Goal: Task Accomplishment & Management: Use online tool/utility

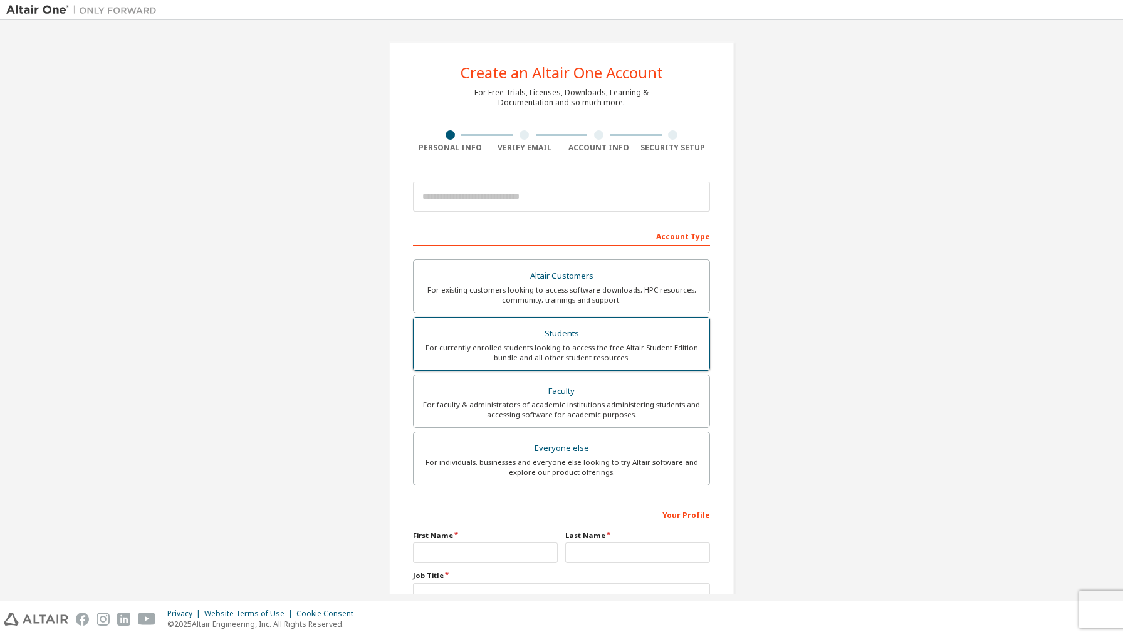
click at [604, 333] on div "Students" at bounding box center [561, 334] width 281 height 18
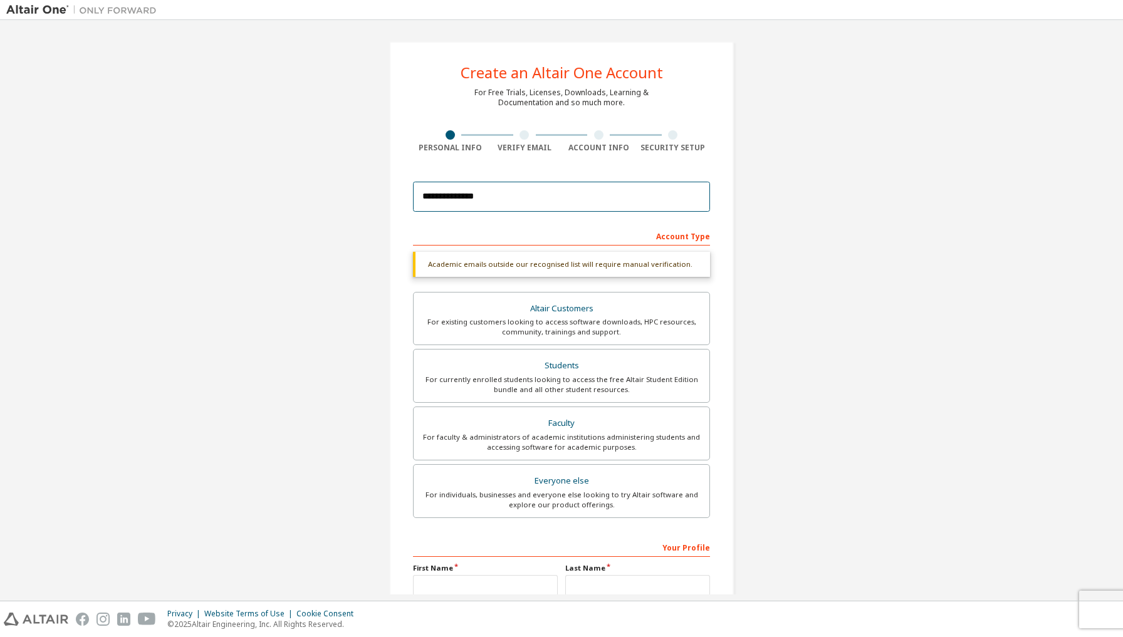
type input "**********"
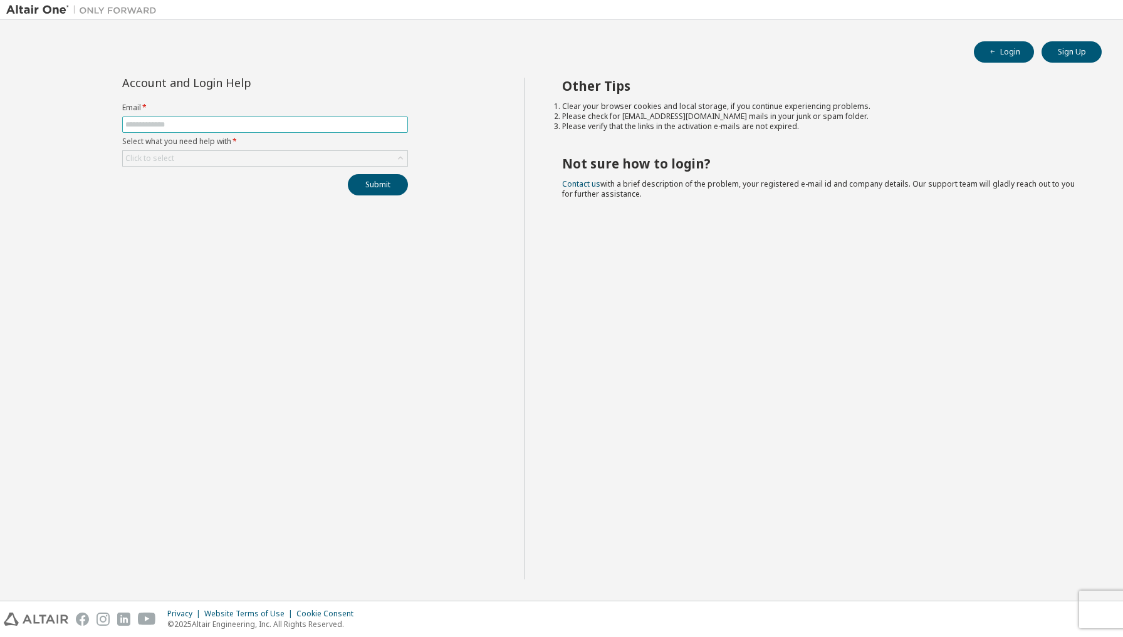
click at [342, 125] on input "text" at bounding box center [265, 125] width 280 height 10
type input "**********"
click at [307, 153] on div "Click to select" at bounding box center [265, 158] width 285 height 15
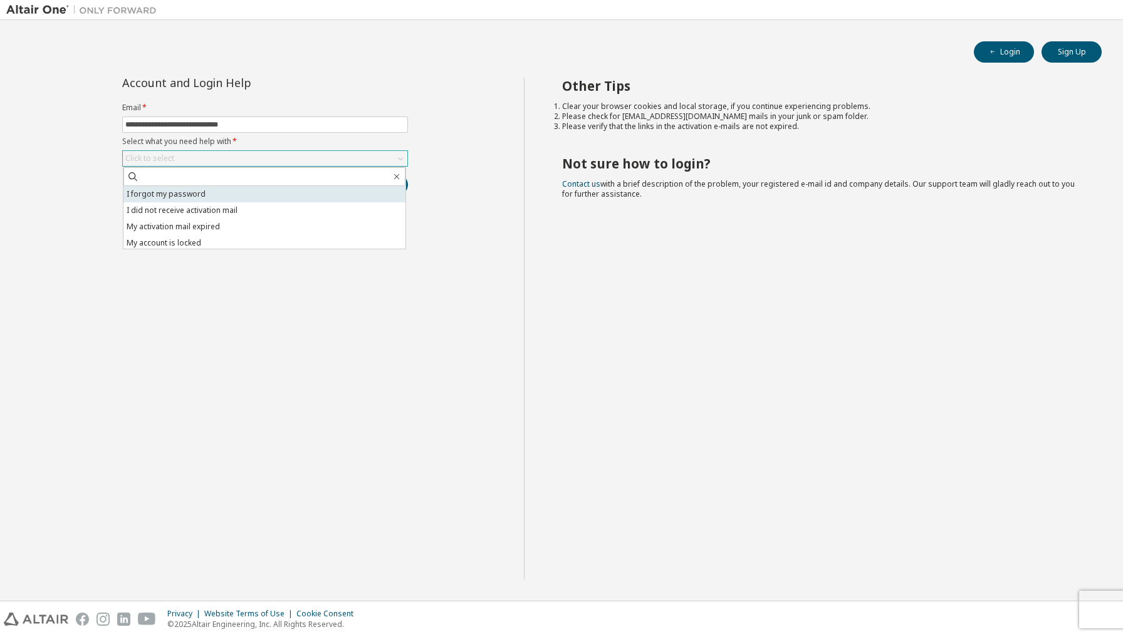
click at [306, 192] on li "I forgot my password" at bounding box center [264, 194] width 282 height 16
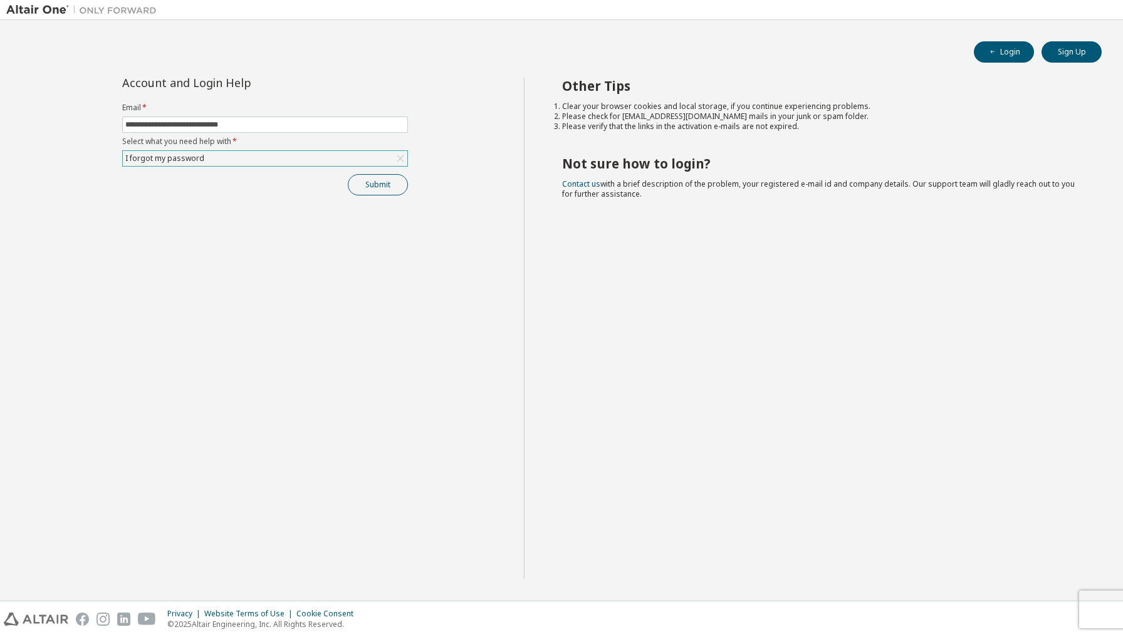
click at [374, 186] on button "Submit" at bounding box center [378, 184] width 60 height 21
click at [379, 179] on button "Submit" at bounding box center [378, 184] width 60 height 21
click at [1016, 43] on button "Login" at bounding box center [1004, 51] width 60 height 21
click at [311, 125] on input "text" at bounding box center [265, 125] width 280 height 10
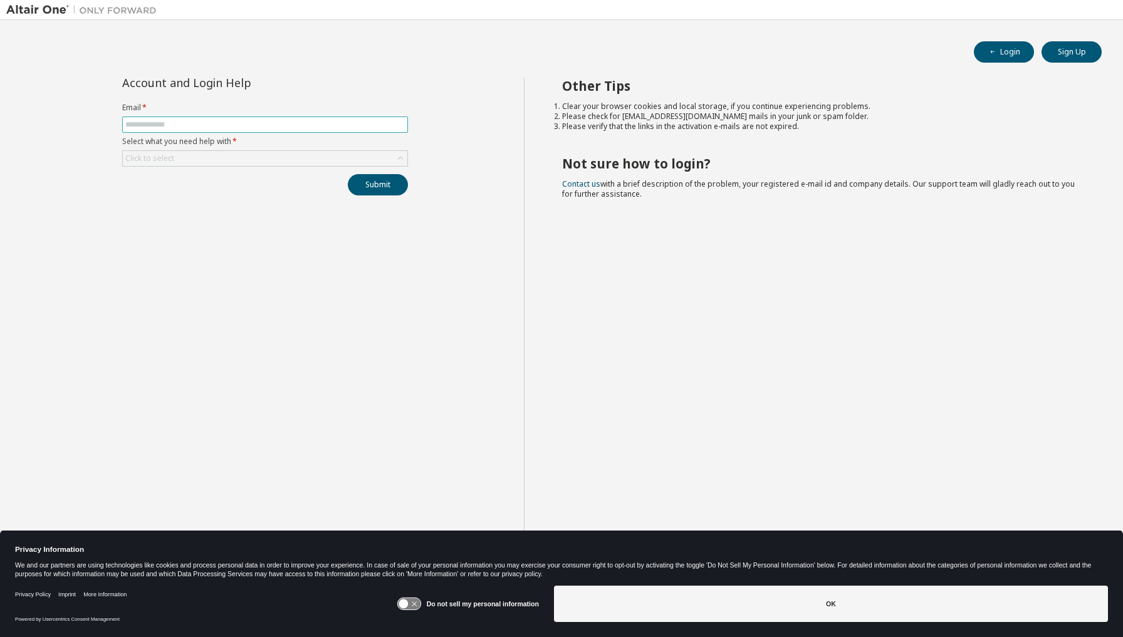
click at [307, 126] on input "text" at bounding box center [265, 125] width 280 height 10
type input "**********"
click at [287, 152] on div "Click to select" at bounding box center [265, 158] width 285 height 15
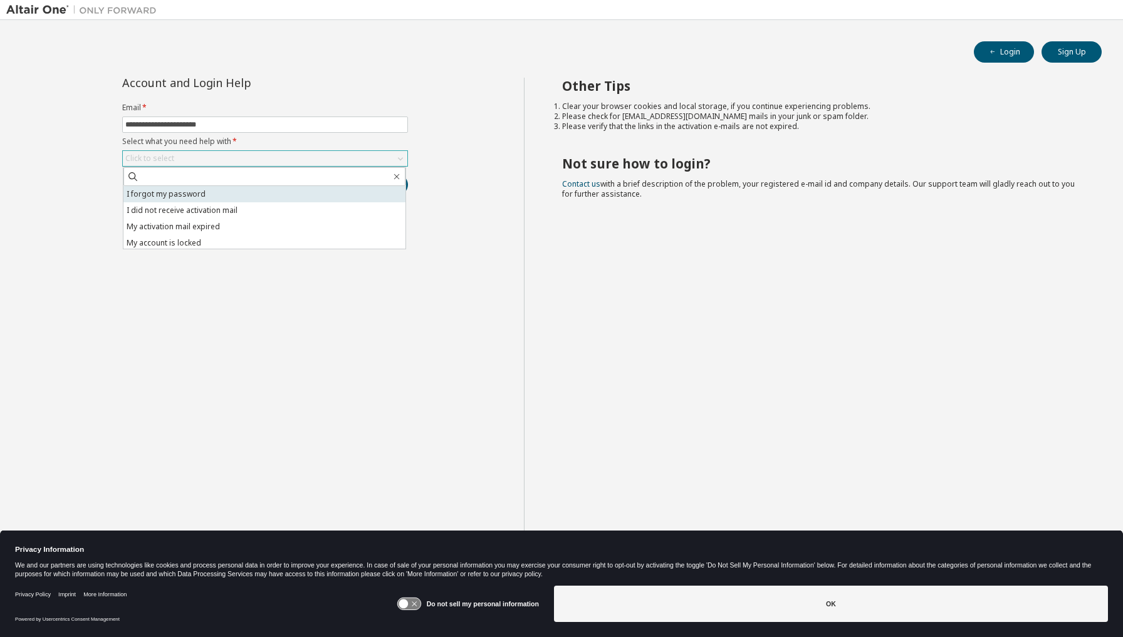
click at [285, 199] on li "I forgot my password" at bounding box center [264, 194] width 282 height 16
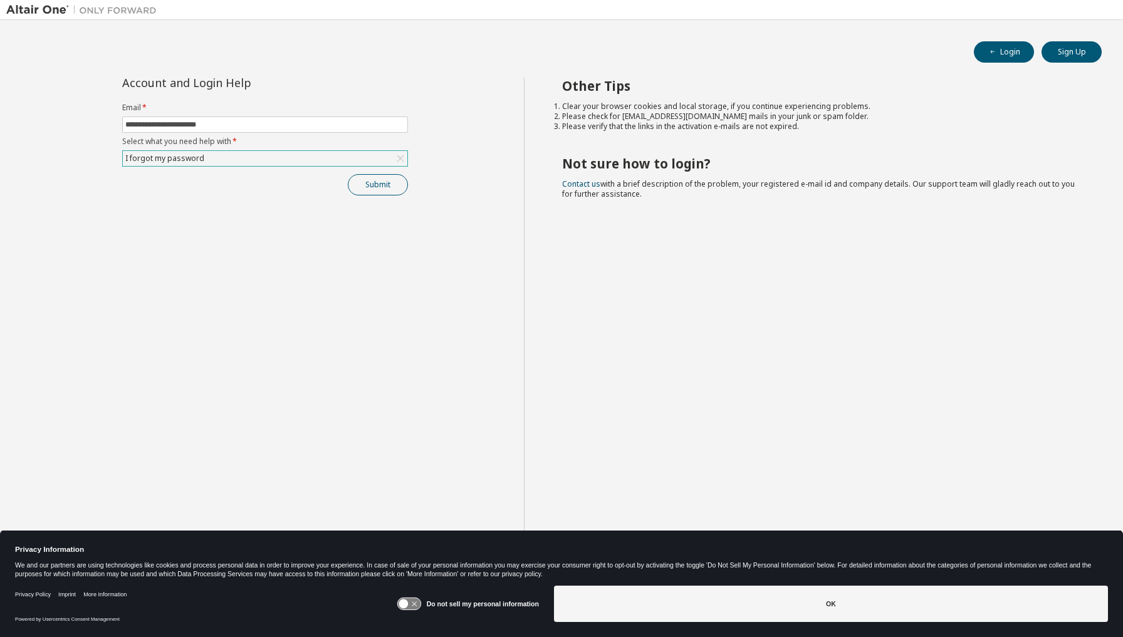
click at [389, 177] on button "Submit" at bounding box center [378, 184] width 60 height 21
click at [391, 194] on button "Submit" at bounding box center [378, 184] width 60 height 21
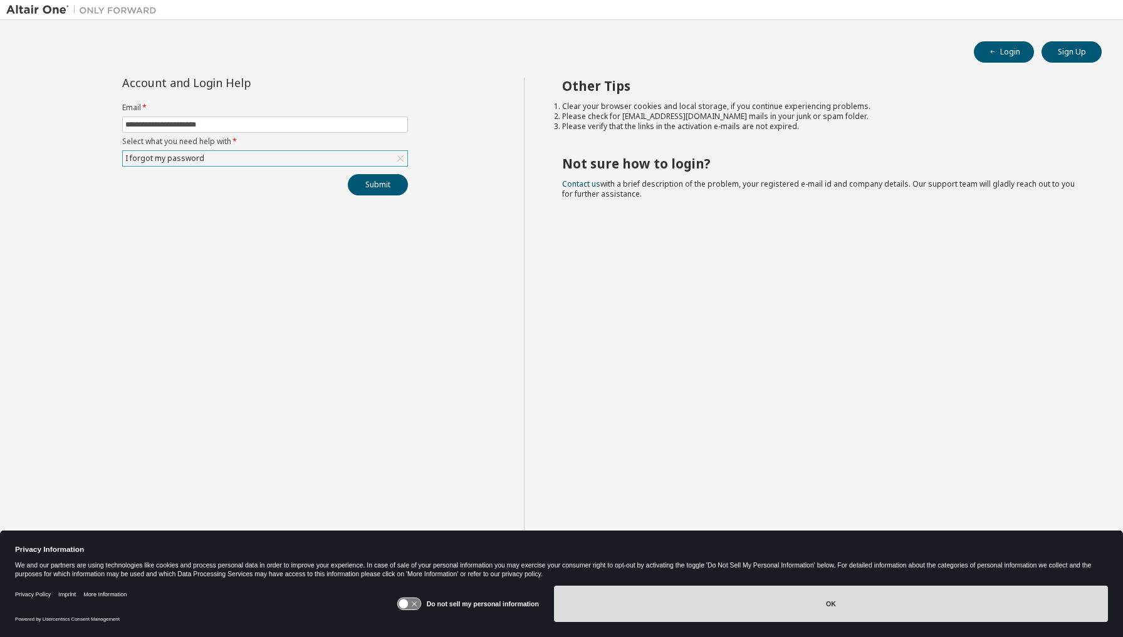
click at [753, 616] on button "OK" at bounding box center [831, 604] width 554 height 36
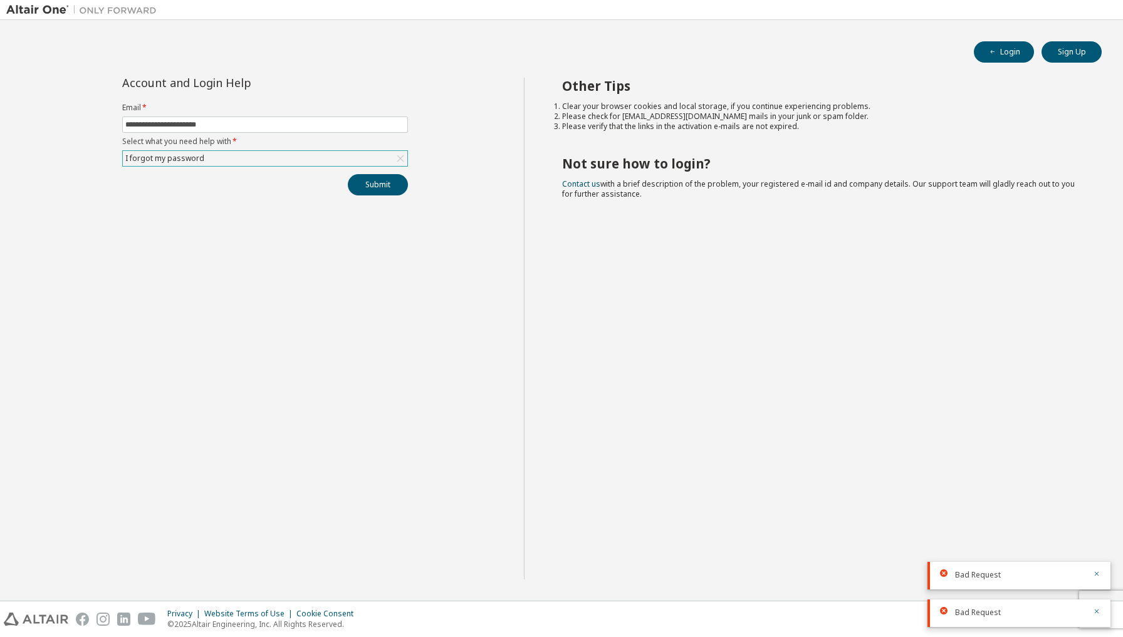
click at [46, 12] on img at bounding box center [84, 10] width 157 height 13
click at [424, 4] on div at bounding box center [635, 9] width 945 height 19
click at [424, 1] on div at bounding box center [635, 9] width 945 height 19
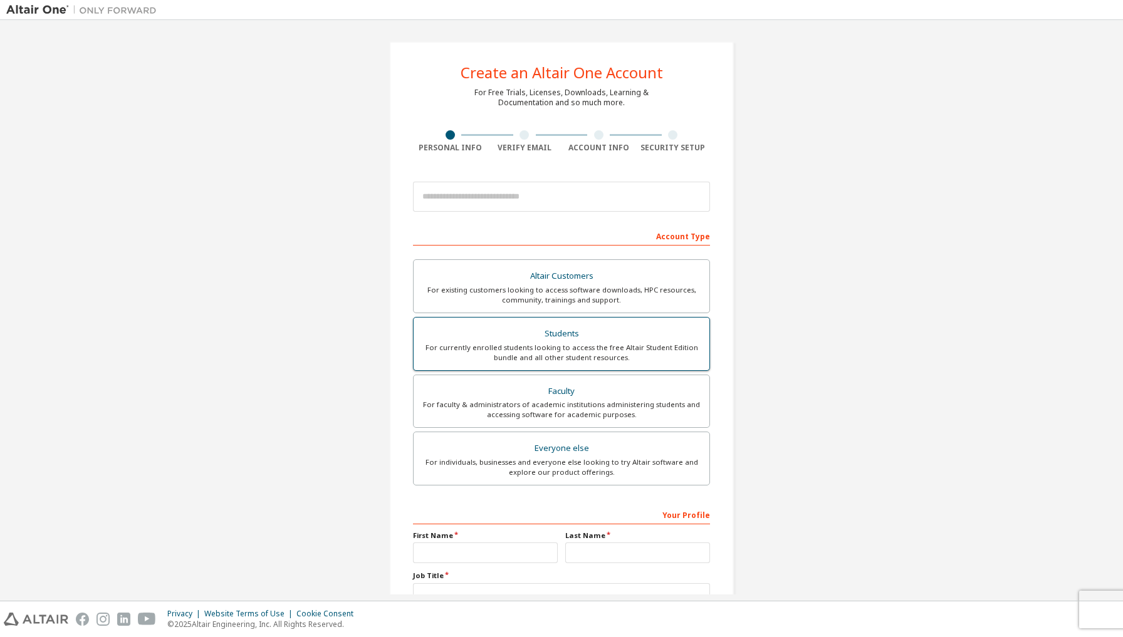
click at [550, 337] on div "Students" at bounding box center [561, 334] width 281 height 18
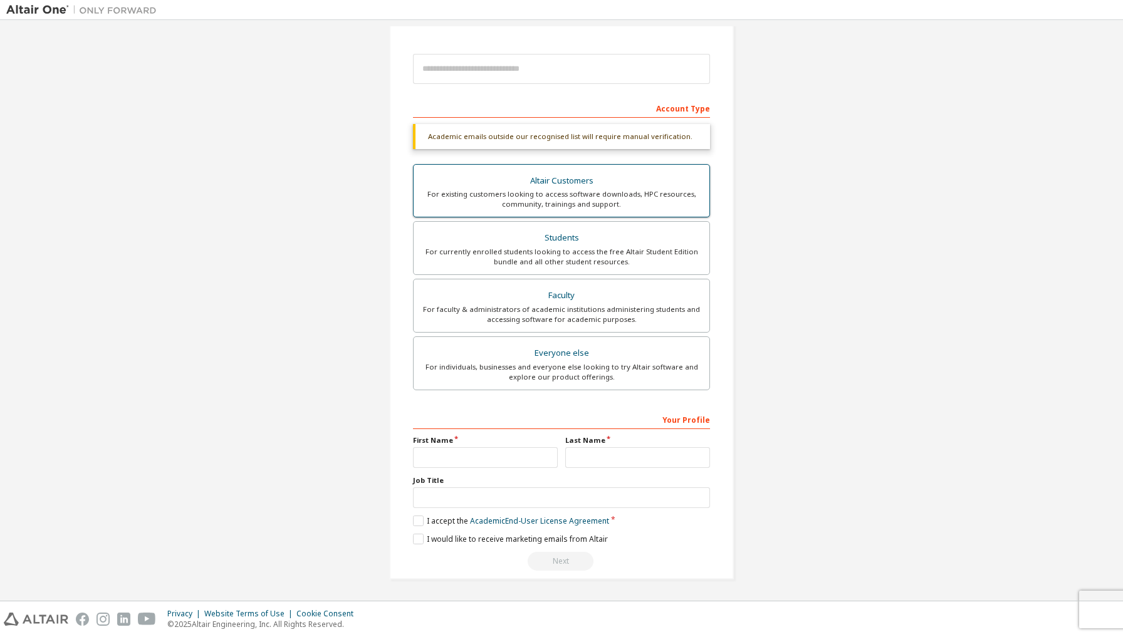
scroll to position [132, 0]
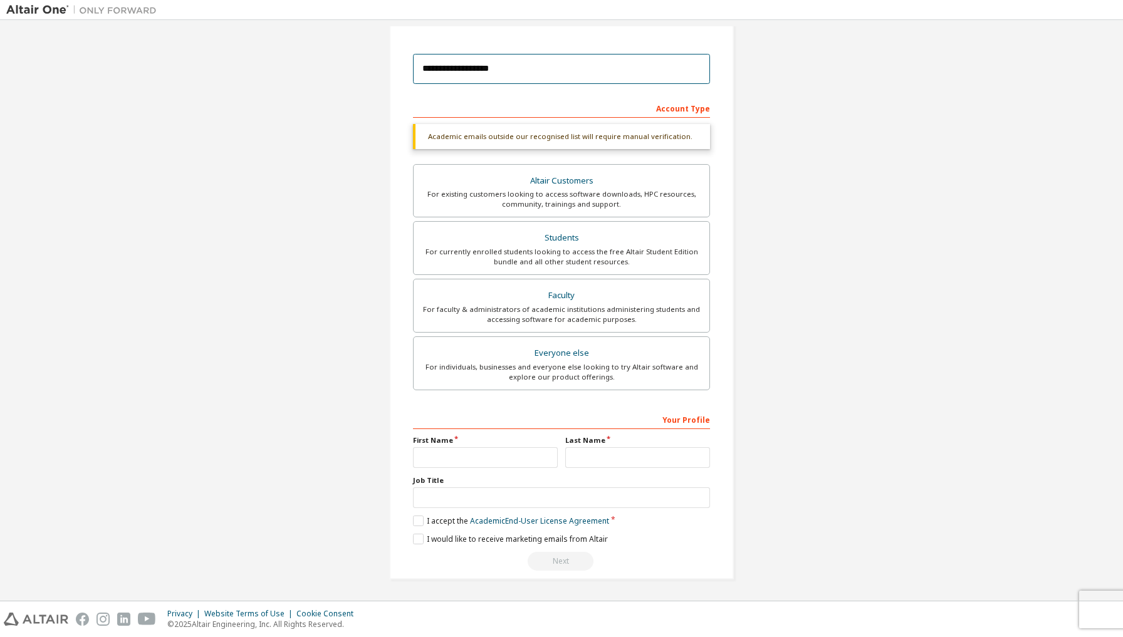
type input "**********"
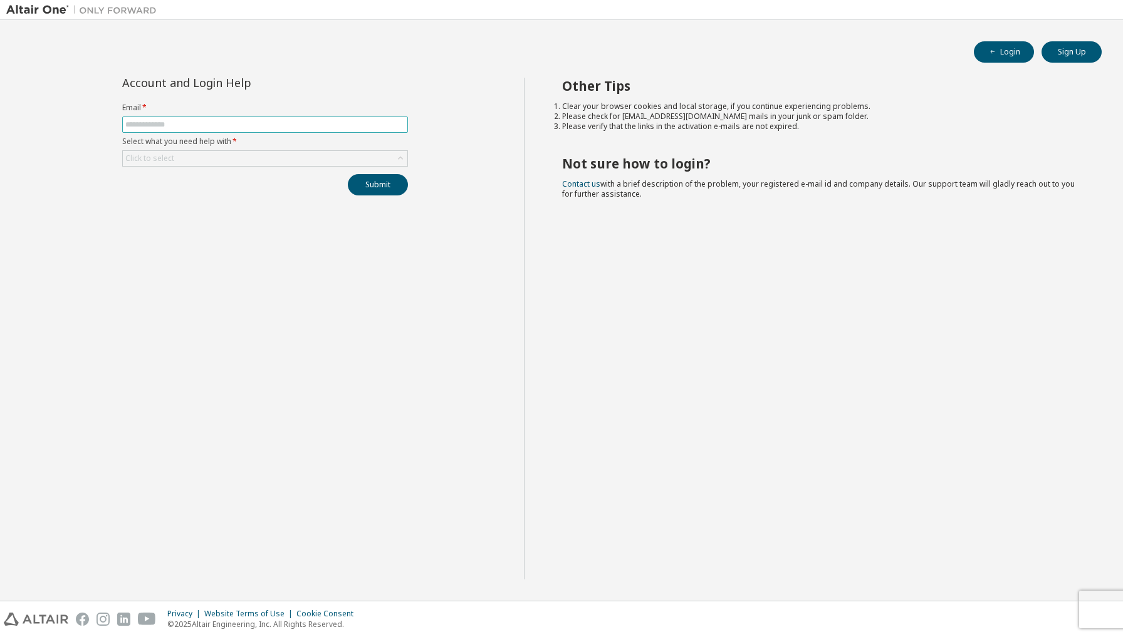
click at [268, 126] on input "text" at bounding box center [265, 125] width 280 height 10
type input "**********"
click at [221, 171] on div "**********" at bounding box center [265, 137] width 301 height 118
click at [223, 157] on div "Click to select" at bounding box center [265, 158] width 285 height 15
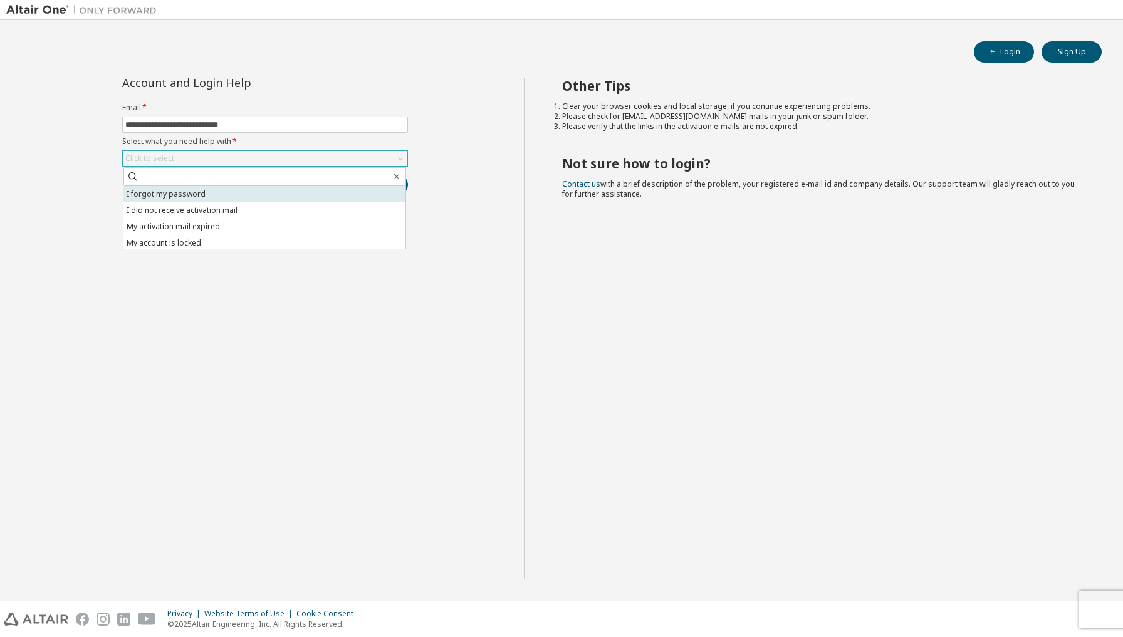
click at [228, 196] on li "I forgot my password" at bounding box center [264, 194] width 282 height 16
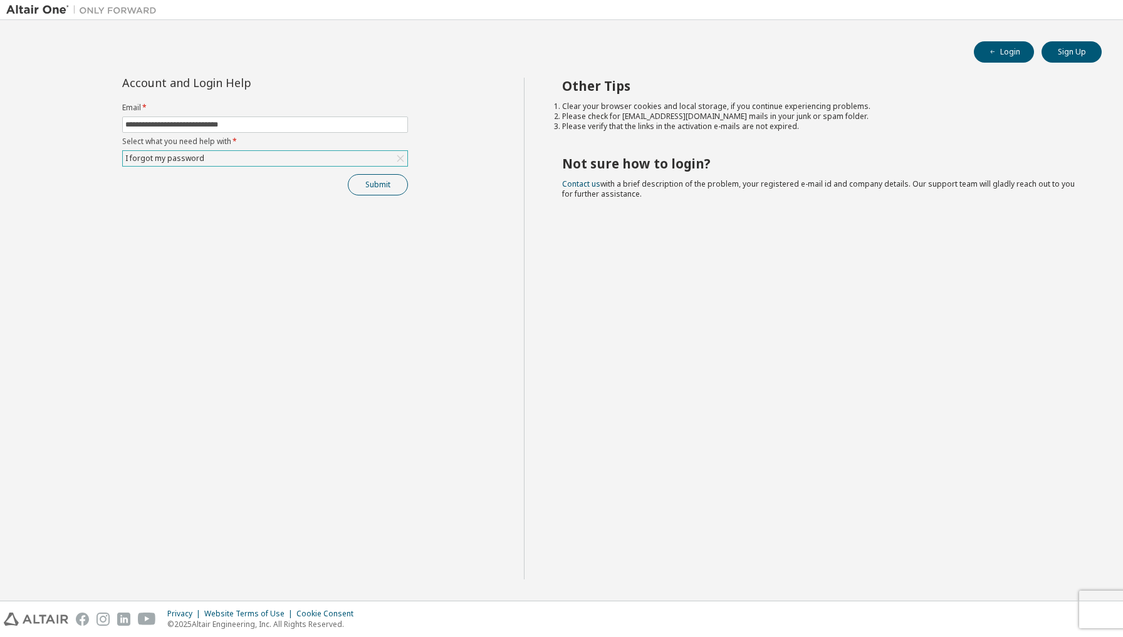
click at [368, 194] on button "Submit" at bounding box center [378, 184] width 60 height 21
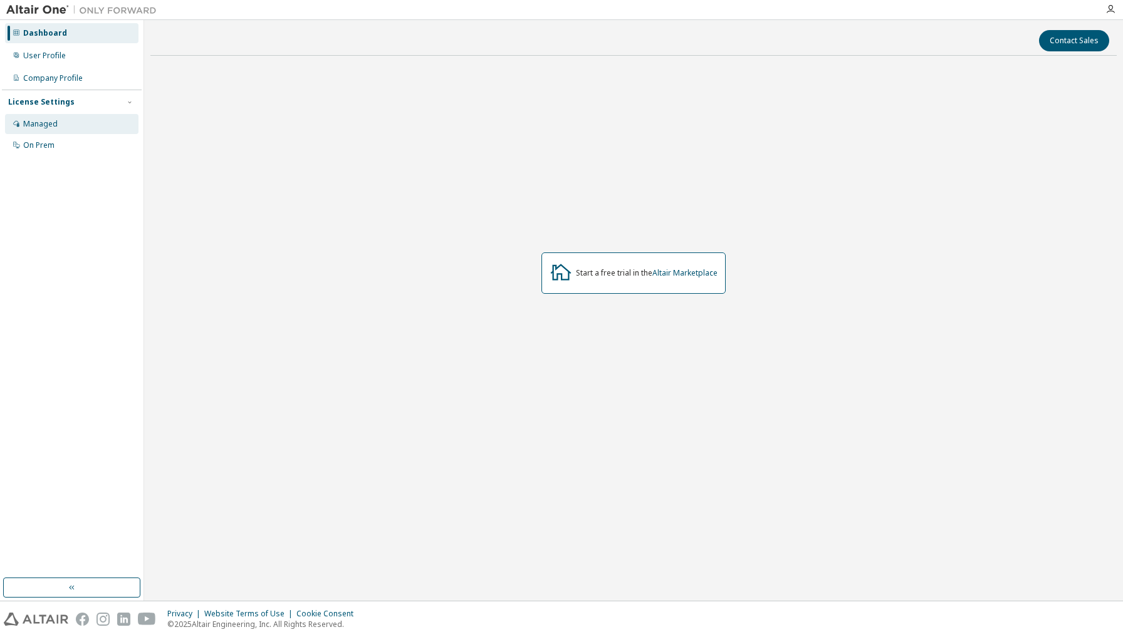
click at [78, 127] on div "Managed" at bounding box center [72, 124] width 134 height 20
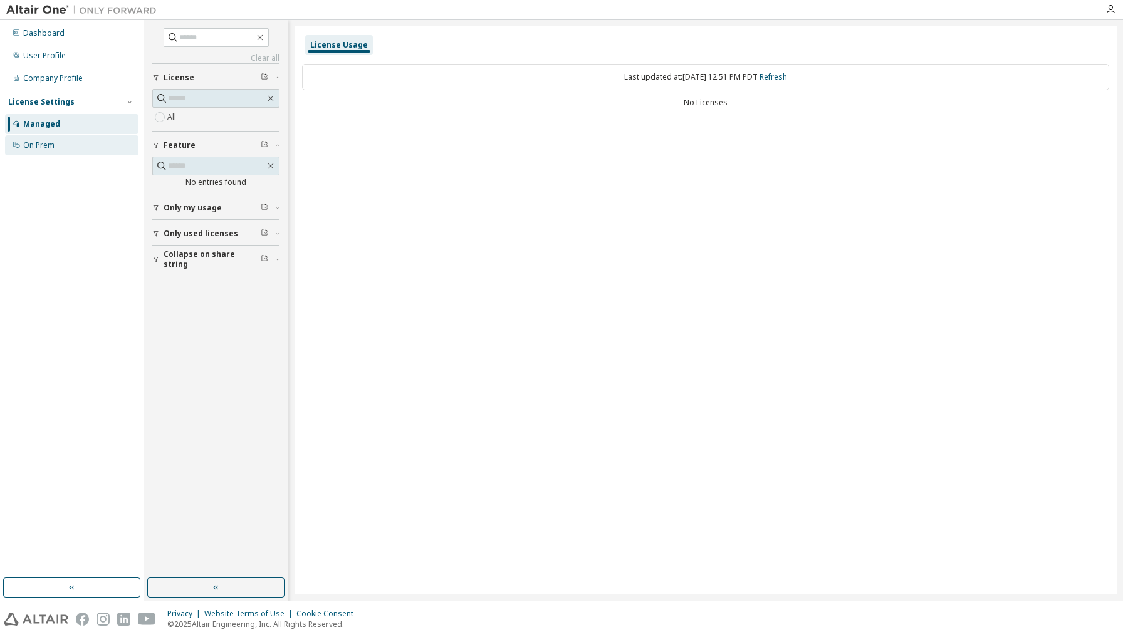
click at [78, 142] on div "On Prem" at bounding box center [72, 145] width 134 height 20
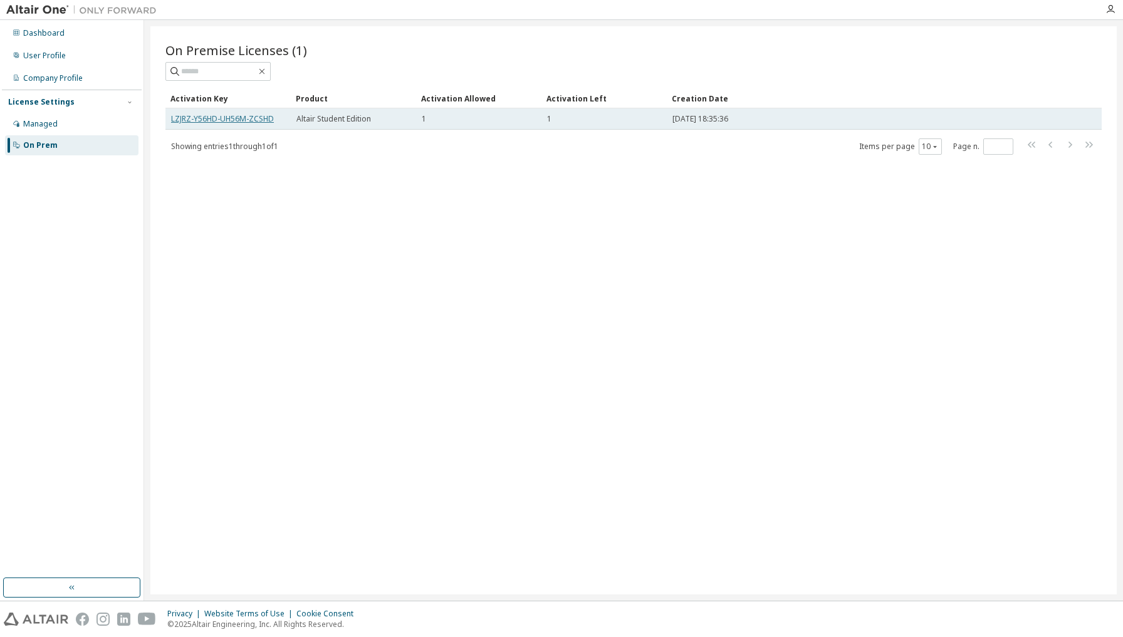
click at [214, 117] on link "LZJRZ-Y56HD-UH56M-ZCSHD" at bounding box center [222, 118] width 103 height 11
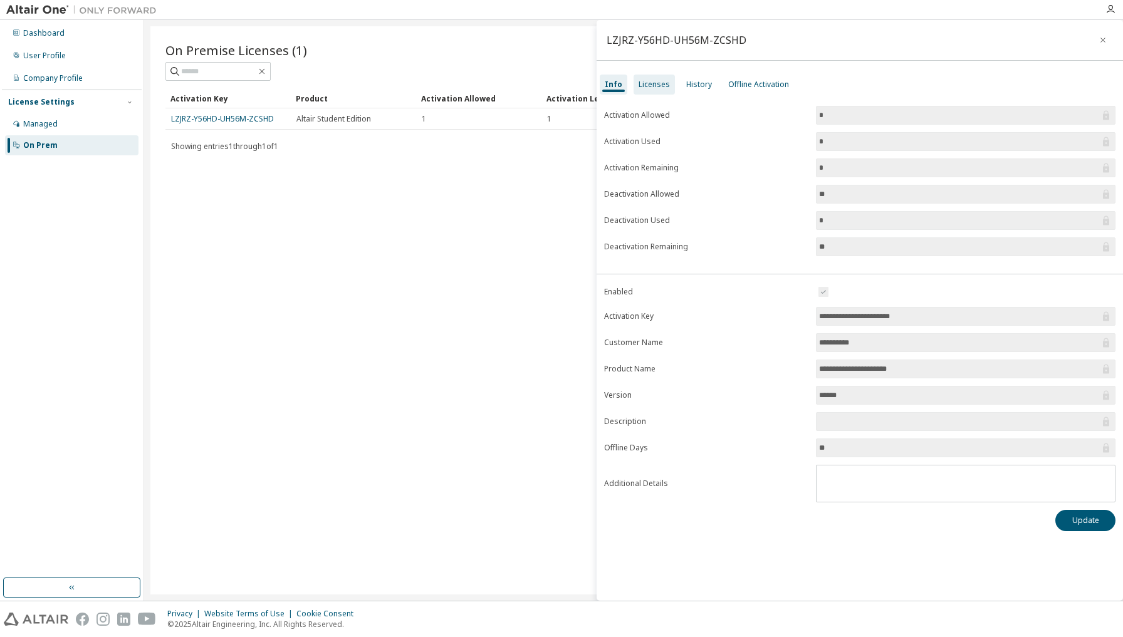
click at [660, 90] on div "Licenses" at bounding box center [654, 85] width 41 height 20
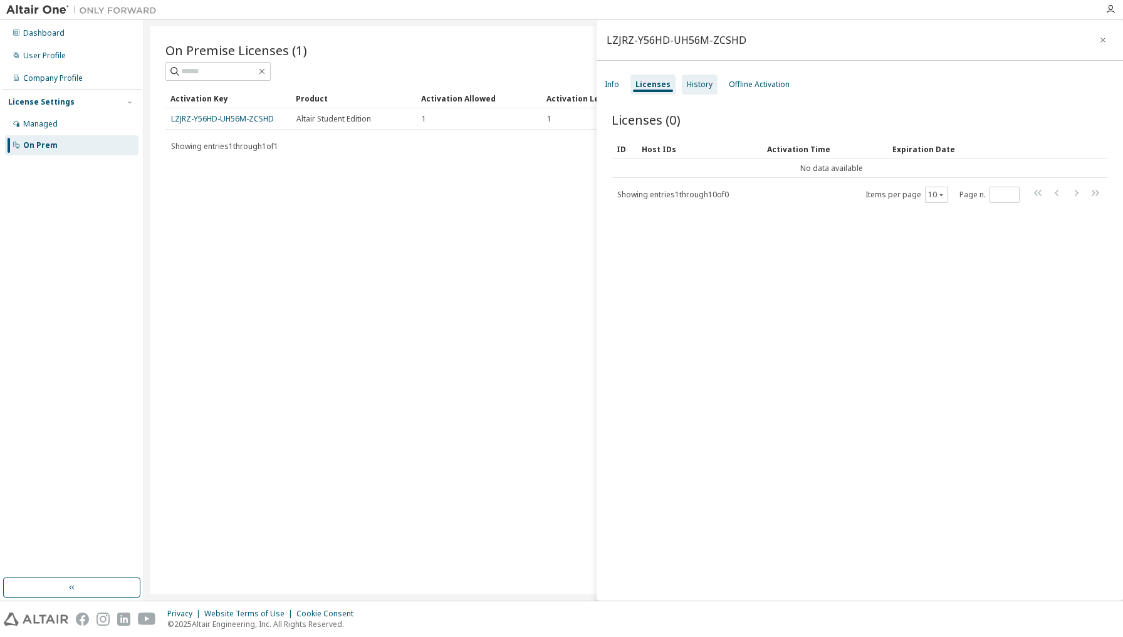
click at [700, 86] on div "History" at bounding box center [700, 85] width 26 height 10
click at [744, 87] on div "Offline Activation" at bounding box center [759, 85] width 61 height 10
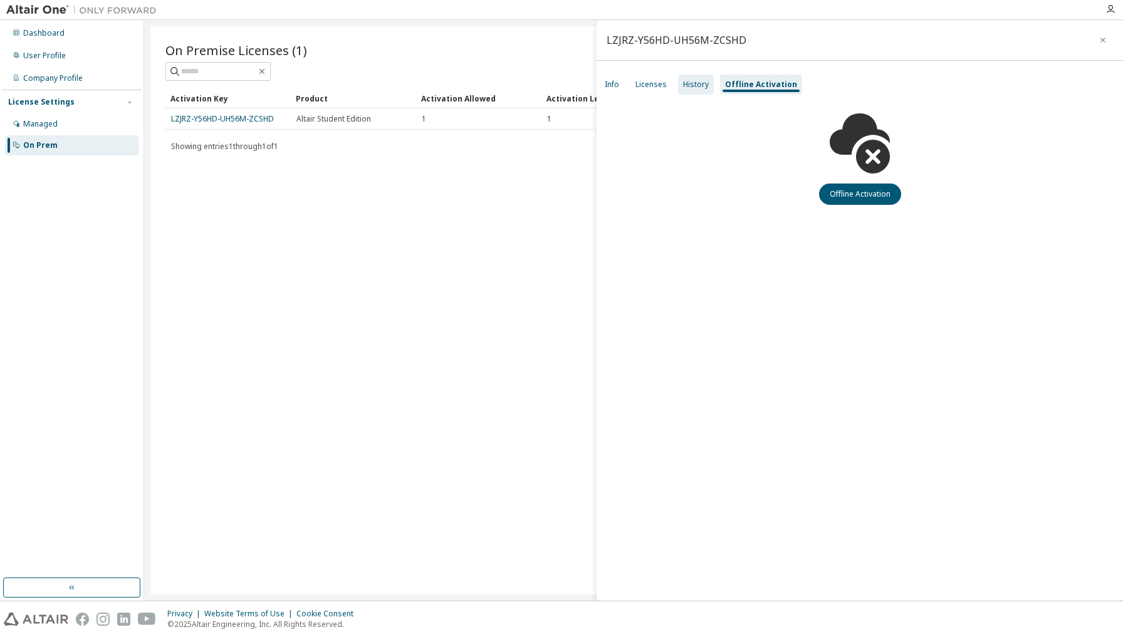
click at [707, 78] on div "History" at bounding box center [696, 85] width 36 height 20
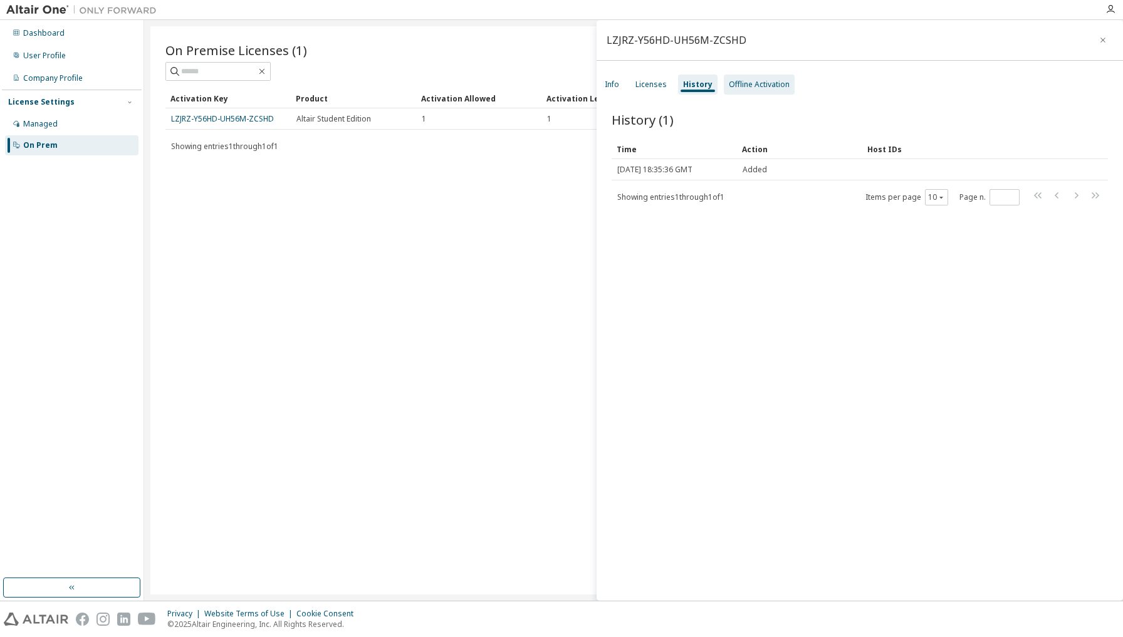
click at [740, 88] on div "Offline Activation" at bounding box center [759, 85] width 61 height 10
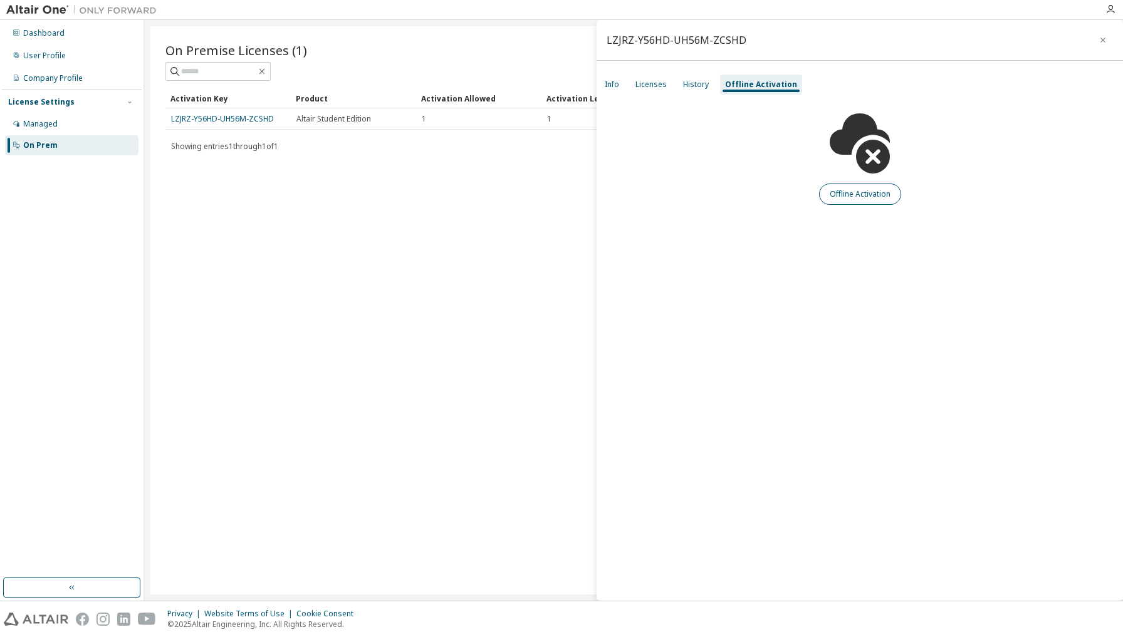
click at [845, 198] on button "Offline Activation" at bounding box center [860, 194] width 82 height 21
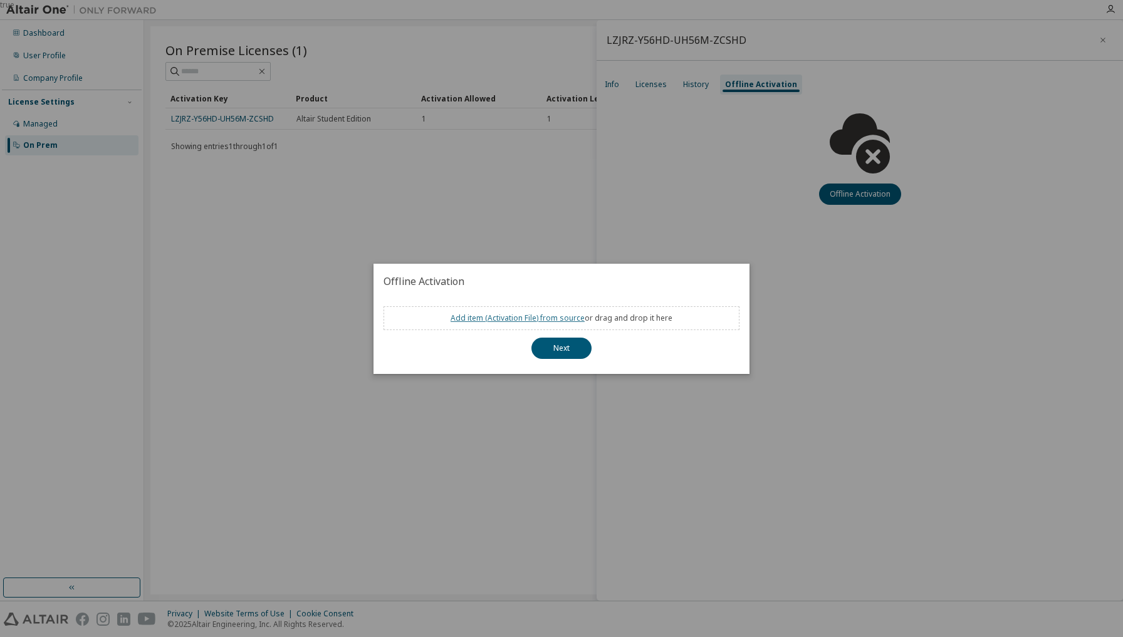
click at [528, 317] on link "Add item ( Activation File ) from source" at bounding box center [518, 318] width 134 height 11
click at [611, 218] on div "true" at bounding box center [561, 318] width 1123 height 637
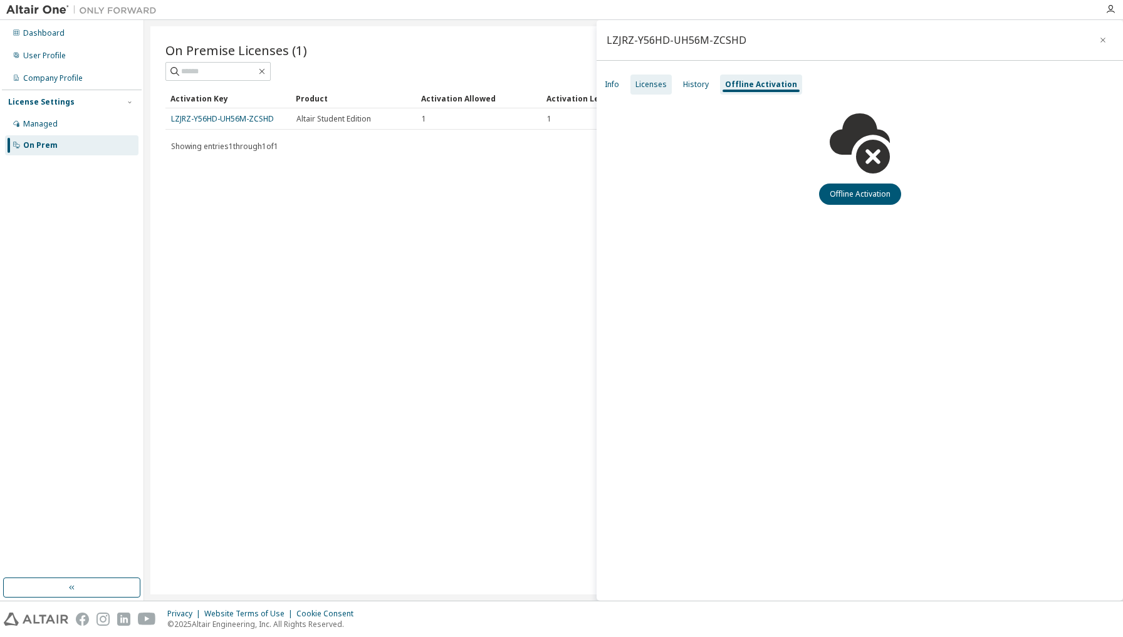
click at [653, 86] on div "Licenses" at bounding box center [651, 85] width 31 height 10
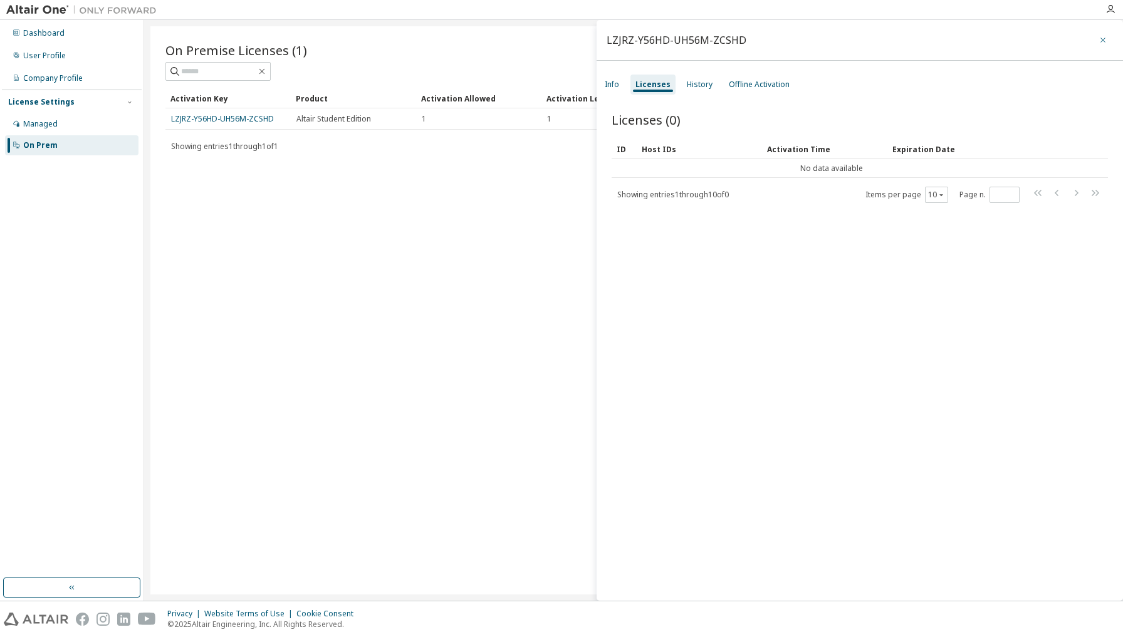
click at [1095, 45] on button "button" at bounding box center [1103, 40] width 20 height 20
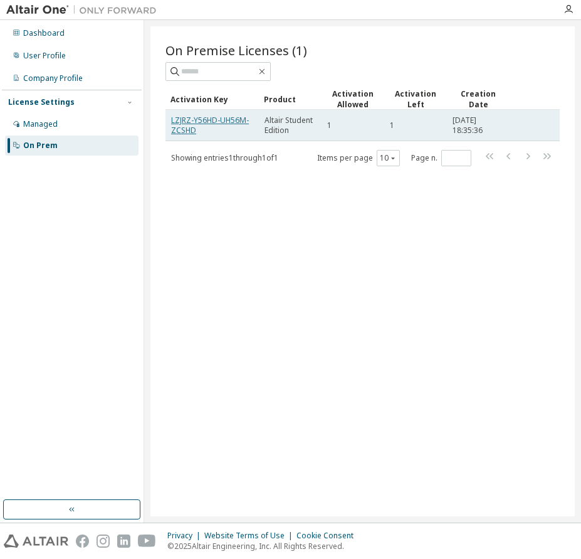
click at [187, 130] on link "LZJRZ-Y56HD-UH56M-ZCSHD" at bounding box center [210, 125] width 78 height 21
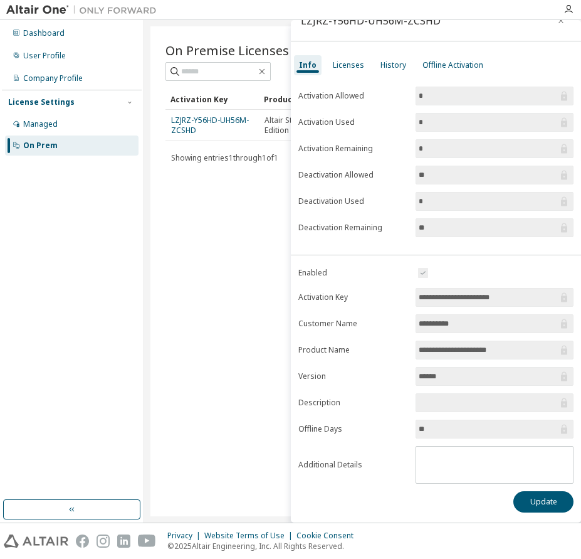
scroll to position [19, 0]
click at [480, 350] on input "**********" at bounding box center [488, 350] width 139 height 13
click at [214, 268] on div "On Premise Licenses (1) Clear Load Save Save As Field Operator Value Select fil…" at bounding box center [362, 271] width 424 height 490
click at [545, 32] on div "LZJRZ-Y56HD-UH56M-ZCSHD" at bounding box center [436, 21] width 291 height 41
click at [554, 28] on button "button" at bounding box center [561, 21] width 20 height 20
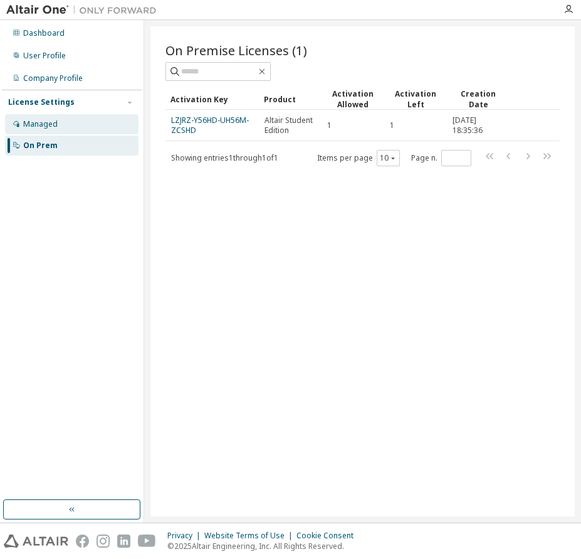
click at [76, 123] on div "Managed" at bounding box center [72, 124] width 134 height 20
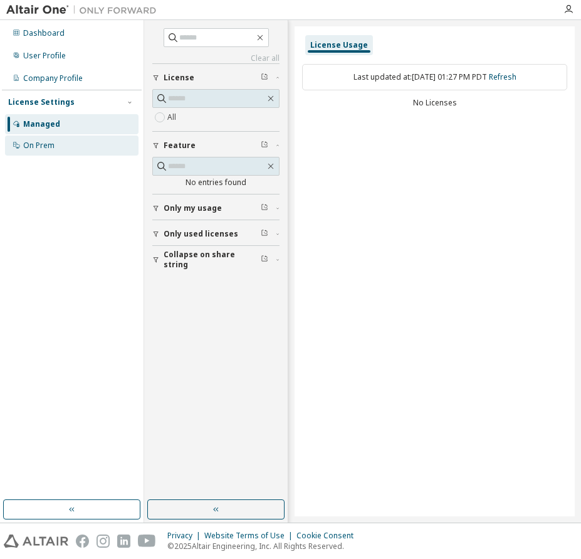
click at [81, 141] on div "On Prem" at bounding box center [72, 145] width 134 height 20
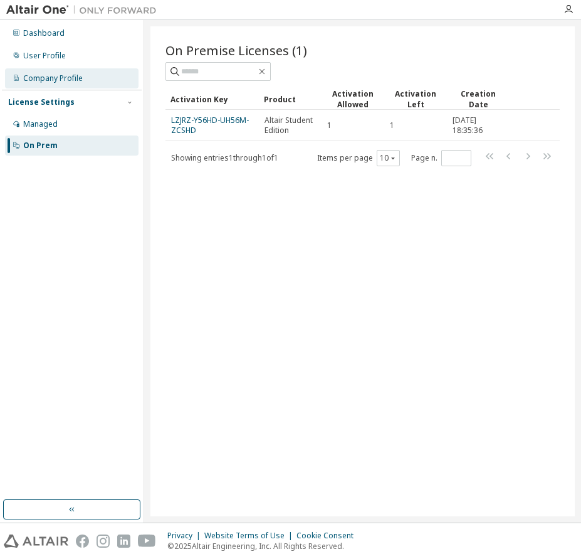
click at [83, 69] on div "Company Profile" at bounding box center [72, 78] width 134 height 20
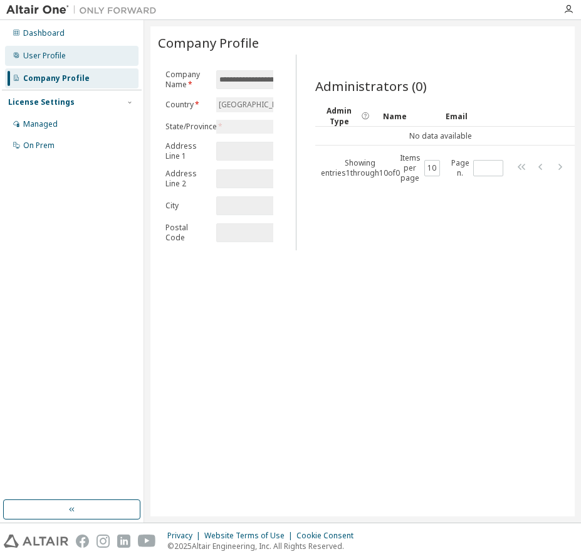
click at [95, 57] on div "User Profile" at bounding box center [72, 56] width 134 height 20
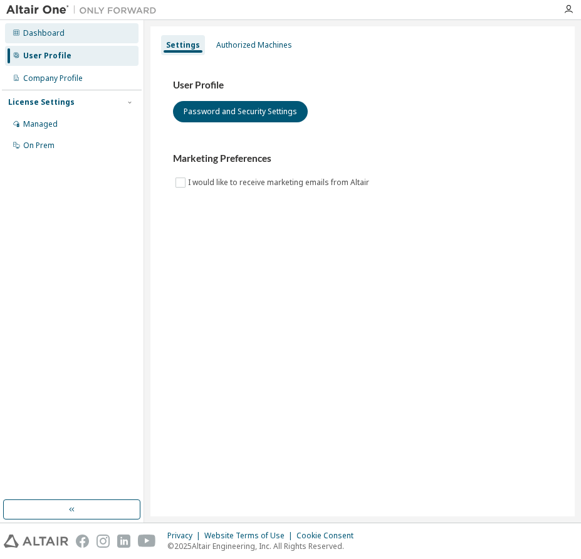
click at [95, 38] on div "Dashboard" at bounding box center [72, 33] width 134 height 20
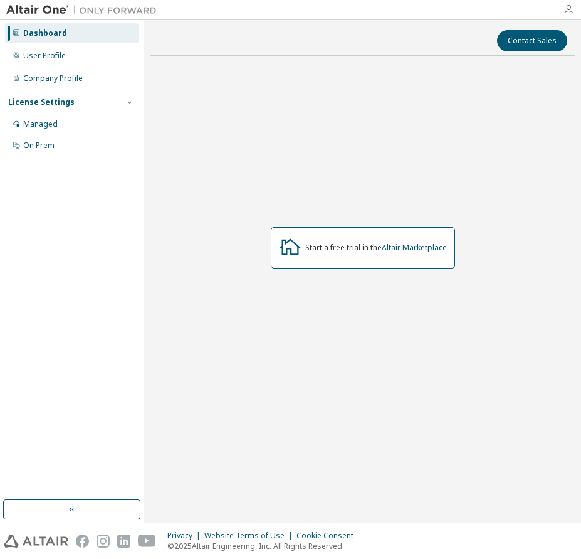
click at [564, 11] on icon "button" at bounding box center [569, 9] width 10 height 10
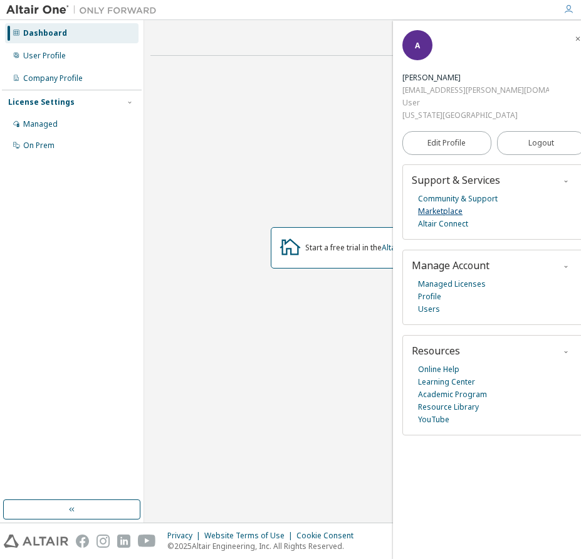
click at [452, 211] on link "Marketplace" at bounding box center [440, 211] width 45 height 13
